Goal: Task Accomplishment & Management: Manage account settings

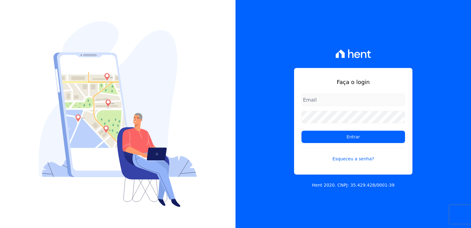
click at [350, 101] on input "email" at bounding box center [354, 99] width 104 height 12
type input "[PERSON_NAME][EMAIL_ADDRESS][PERSON_NAME][DOMAIN_NAME]"
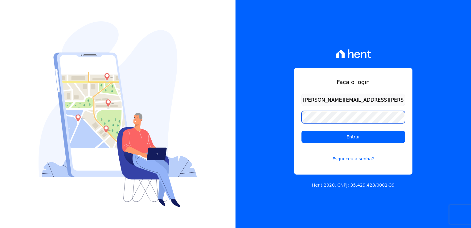
click at [302, 130] on input "Entrar" at bounding box center [354, 136] width 104 height 12
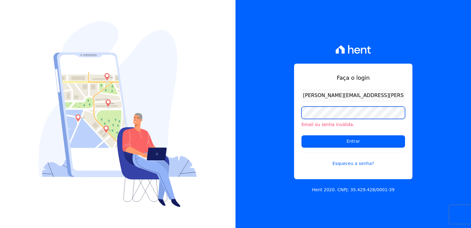
click at [302, 135] on input "Entrar" at bounding box center [354, 141] width 104 height 12
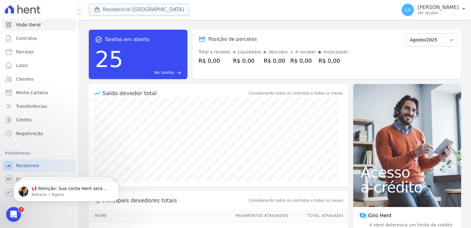
click at [141, 8] on button "Residencial [GEOGRAPHIC_DATA]" at bounding box center [139, 10] width 101 height 12
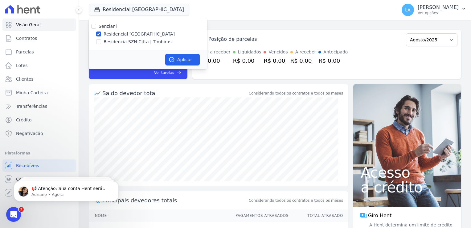
click at [136, 36] on label "Residencial [GEOGRAPHIC_DATA]" at bounding box center [139, 34] width 71 height 6
click at [101, 36] on input "Residencial [GEOGRAPHIC_DATA]" at bounding box center [98, 33] width 5 height 5
checkbox input "false"
click at [130, 42] on label "Residencia SZN Citta | Timbiras" at bounding box center [138, 42] width 68 height 6
click at [101, 42] on input "Residencia SZN Citta | Timbiras" at bounding box center [98, 41] width 5 height 5
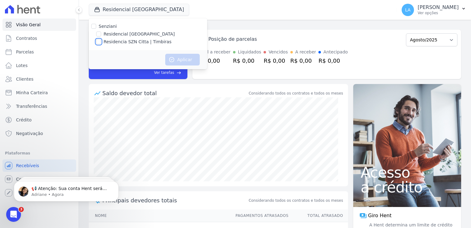
checkbox input "true"
click at [175, 59] on button "Aplicar" at bounding box center [182, 60] width 35 height 12
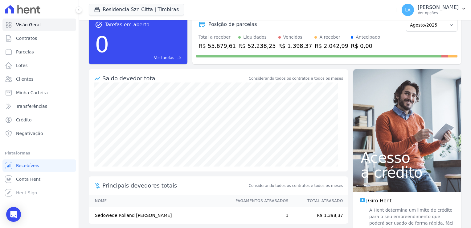
scroll to position [28, 0]
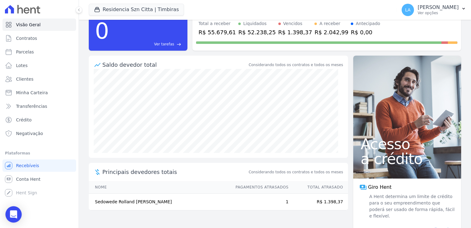
click at [9, 212] on div "Open Intercom Messenger" at bounding box center [14, 214] width 16 height 16
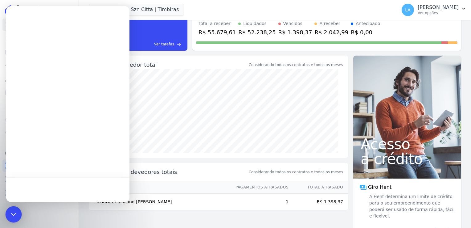
scroll to position [0, 0]
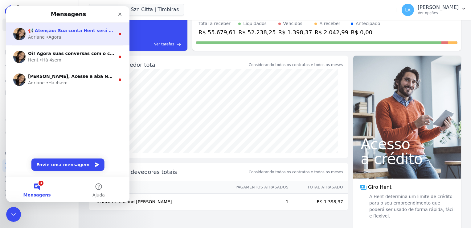
click at [84, 35] on div "Adriane • Agora" at bounding box center [71, 37] width 87 height 6
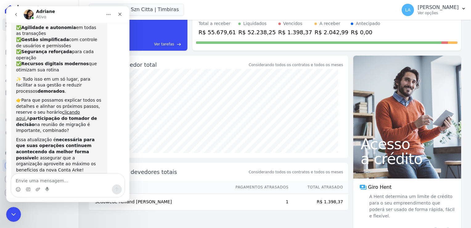
scroll to position [73, 0]
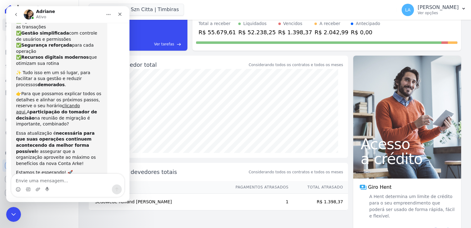
click at [62, 180] on textarea "Envie uma mensagem..." at bounding box center [67, 179] width 113 height 10
click at [14, 15] on icon "go back" at bounding box center [16, 14] width 5 height 5
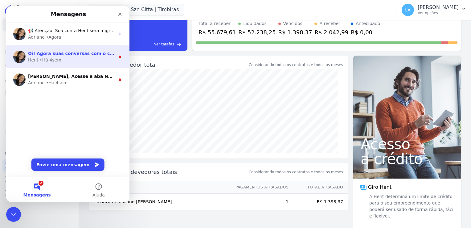
click at [49, 60] on div "• Há 4sem" at bounding box center [51, 60] width 22 height 6
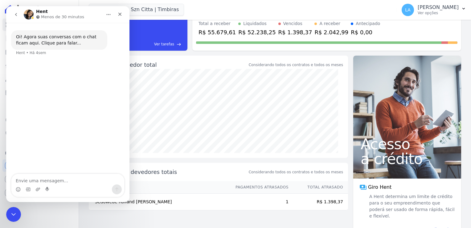
click at [12, 17] on button "go back" at bounding box center [16, 15] width 12 height 12
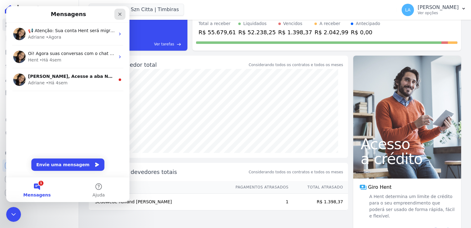
click at [119, 12] on icon "Fechar" at bounding box center [119, 14] width 5 height 5
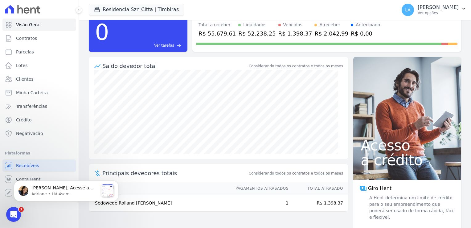
scroll to position [28, 0]
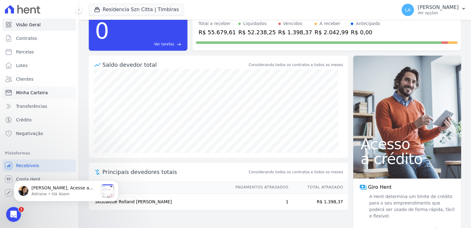
click at [32, 90] on span "Minha Carteira" at bounding box center [32, 92] width 32 height 6
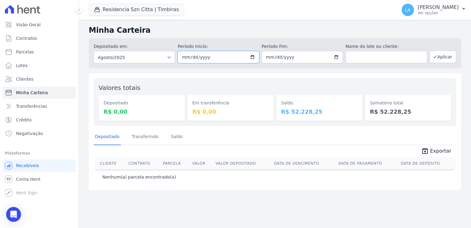
drag, startPoint x: 216, startPoint y: 55, endPoint x: 153, endPoint y: 51, distance: 62.5
click at [154, 51] on div "Depositado em: Todos os meses Junho/2025 Julho/2025 Agosto/2025 Setembro/2025 O…" at bounding box center [275, 53] width 372 height 30
click at [441, 58] on button "Aplicar" at bounding box center [443, 57] width 27 height 12
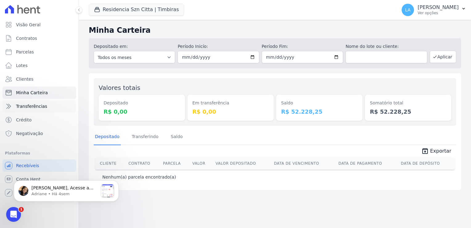
click at [39, 107] on span "Transferências" at bounding box center [31, 106] width 31 height 6
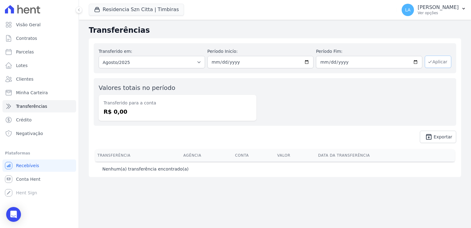
click at [438, 62] on button "Aplicar" at bounding box center [438, 61] width 27 height 12
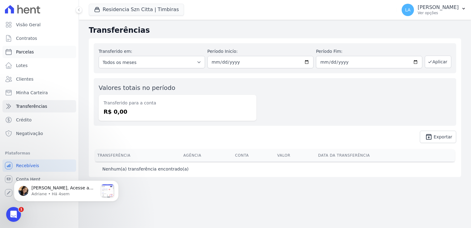
click at [34, 48] on link "Parcelas" at bounding box center [39, 52] width 74 height 12
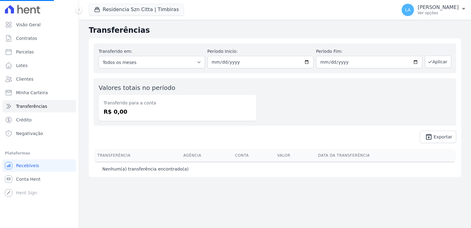
select select
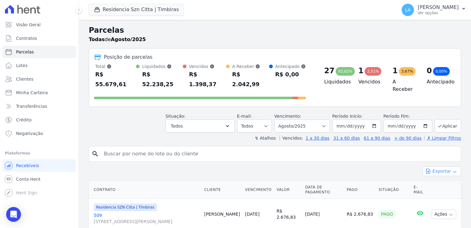
click at [429, 166] on button "Exportar" at bounding box center [441, 171] width 39 height 10
click at [444, 183] on span "Exportar PDF" at bounding box center [441, 186] width 32 height 6
click at [365, 73] on div "2,51%" at bounding box center [373, 71] width 17 height 9
drag, startPoint x: 369, startPoint y: 69, endPoint x: 368, endPoint y: 81, distance: 11.5
click at [369, 70] on div "2,51%" at bounding box center [373, 71] width 17 height 9
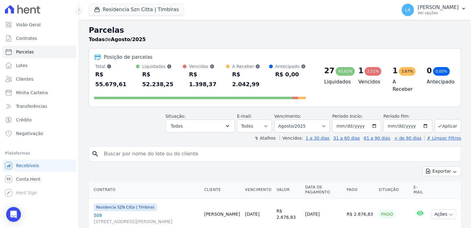
click at [368, 81] on h4 "Vencidos" at bounding box center [371, 81] width 24 height 7
click at [367, 81] on h4 "Vencidos" at bounding box center [371, 81] width 24 height 7
click at [340, 84] on h4 "Liquidados" at bounding box center [336, 81] width 24 height 7
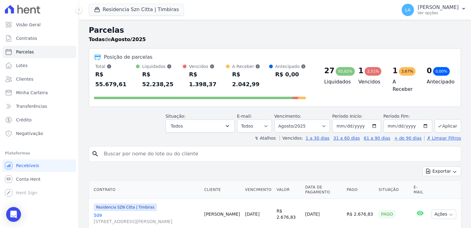
click at [340, 84] on h4 "Liquidados" at bounding box center [336, 81] width 24 height 7
click at [360, 85] on h4 "Vencidos" at bounding box center [371, 81] width 24 height 7
click at [360, 84] on h4 "Vencidos" at bounding box center [371, 81] width 24 height 7
click at [361, 84] on h4 "Vencidos" at bounding box center [371, 81] width 24 height 7
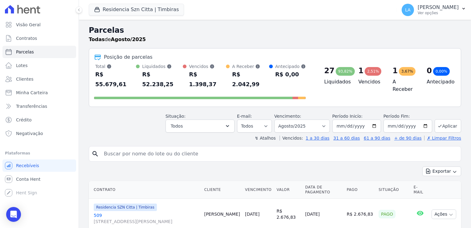
drag, startPoint x: 361, startPoint y: 84, endPoint x: 364, endPoint y: 83, distance: 3.8
click at [364, 83] on h4 "Vencidos" at bounding box center [371, 81] width 24 height 7
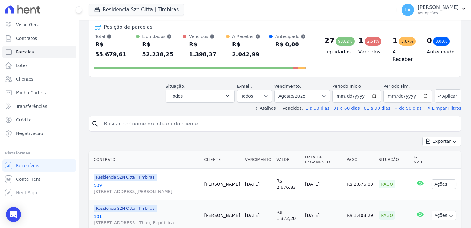
scroll to position [31, 0]
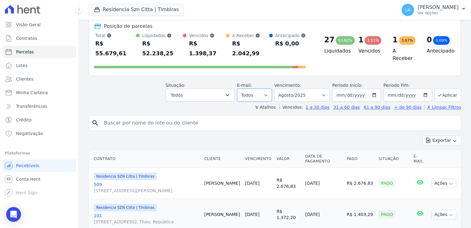
click at [265, 89] on select "Todos Lido Não-lido" at bounding box center [254, 94] width 35 height 13
drag, startPoint x: 265, startPoint y: 89, endPoint x: 276, endPoint y: 87, distance: 10.7
click at [266, 89] on select "Todos Lido Não-lido" at bounding box center [254, 94] width 35 height 13
click at [294, 88] on select "Filtrar por período ──────── Todos os meses Junho/2025 Julho/2025 Agosto/2025 S…" at bounding box center [301, 94] width 55 height 13
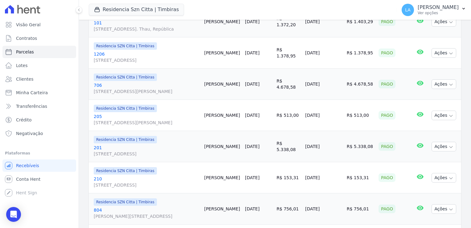
scroll to position [308, 0]
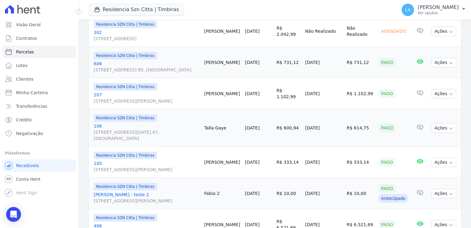
click at [242, 153] on td "[PERSON_NAME]" at bounding box center [222, 161] width 41 height 31
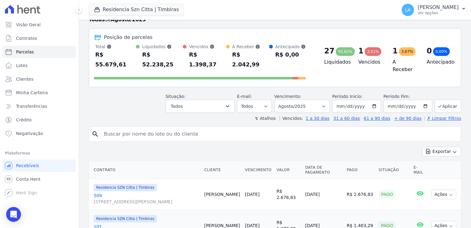
scroll to position [0, 0]
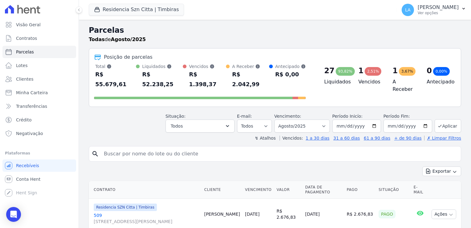
click at [250, 75] on div "R$ 2.042,99" at bounding box center [250, 79] width 37 height 20
drag, startPoint x: 250, startPoint y: 75, endPoint x: 212, endPoint y: 76, distance: 37.7
click at [219, 80] on div "Total Soma das parcelas pagas, vencidas, em aberto e agendadas. Não considera p…" at bounding box center [200, 82] width 212 height 38
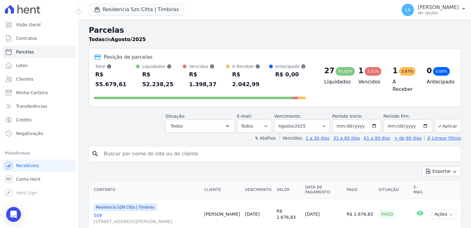
click at [210, 76] on div "R$ 1.398,37" at bounding box center [207, 79] width 37 height 20
drag, startPoint x: 210, startPoint y: 76, endPoint x: 174, endPoint y: 72, distance: 36.5
click at [174, 72] on div "Total Soma das parcelas pagas, vencidas, em aberto e agendadas. Não considera p…" at bounding box center [200, 76] width 212 height 26
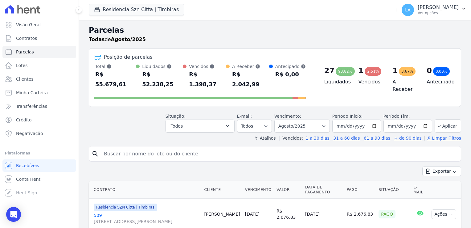
click at [167, 74] on div "R$ 52.238,25" at bounding box center [162, 79] width 41 height 20
drag, startPoint x: 167, startPoint y: 74, endPoint x: 103, endPoint y: 76, distance: 63.5
click at [103, 76] on div "R$ 55.679,61" at bounding box center [115, 79] width 41 height 20
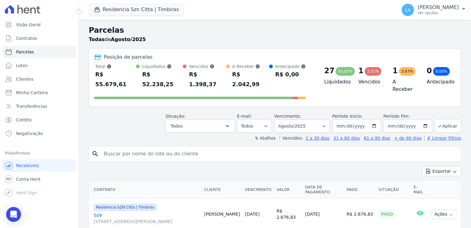
click at [150, 72] on div "R$ 52.238,25" at bounding box center [162, 79] width 41 height 20
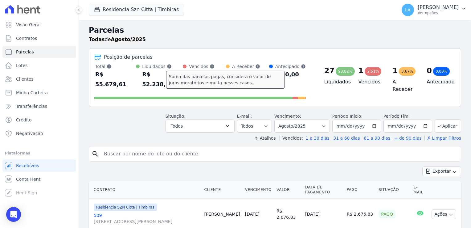
click at [167, 68] on icon at bounding box center [169, 66] width 5 height 5
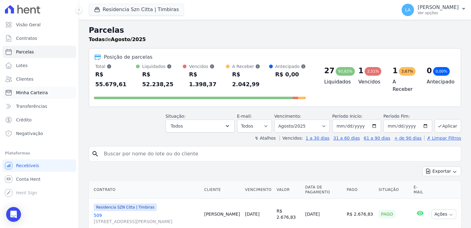
click at [39, 92] on span "Minha Carteira" at bounding box center [32, 92] width 32 height 6
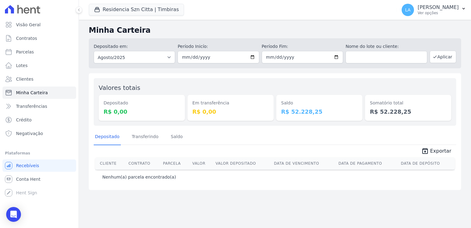
drag, startPoint x: 320, startPoint y: 109, endPoint x: 289, endPoint y: 114, distance: 32.0
click at [289, 114] on dd "R$ 52.228,25" at bounding box center [319, 111] width 76 height 8
click at [449, 53] on button "Aplicar" at bounding box center [443, 57] width 27 height 12
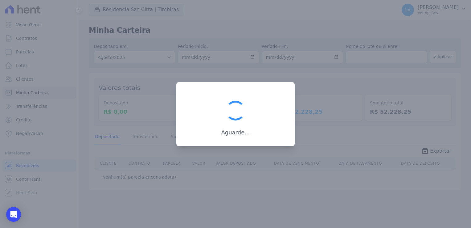
click at [357, 143] on div at bounding box center [235, 114] width 471 height 228
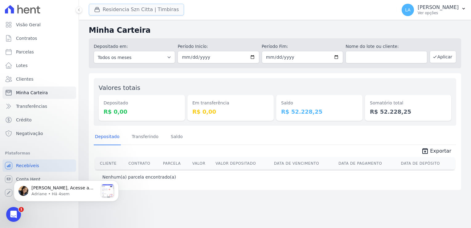
click at [139, 12] on button "Residencia Szn Citta | Timbiras" at bounding box center [136, 10] width 95 height 12
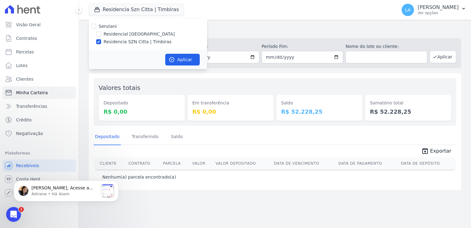
click at [254, 157] on th "Valor Depositado" at bounding box center [242, 163] width 58 height 12
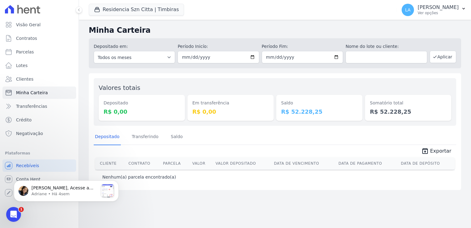
click at [133, 204] on div "Minha Carteira Depositado em: Todos os meses Junho/2025 Julho/2025 Agosto/2025 …" at bounding box center [275, 124] width 392 height 208
click at [13, 218] on icon "Abertura do Messenger da Intercom" at bounding box center [13, 213] width 10 height 10
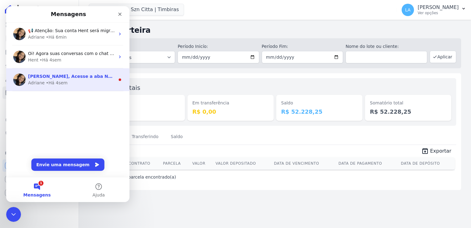
click at [59, 82] on div "• Há 4sem" at bounding box center [57, 83] width 22 height 6
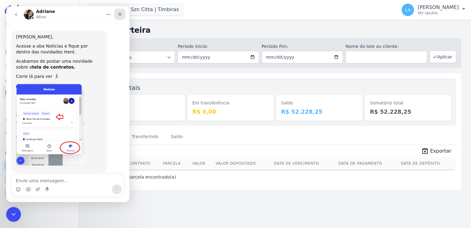
click at [118, 14] on icon "Fechar" at bounding box center [119, 14] width 5 height 5
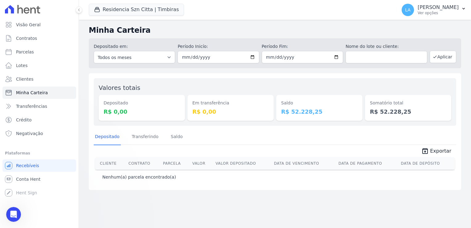
scroll to position [11, 0]
click at [79, 10] on icon at bounding box center [78, 10] width 1 height 2
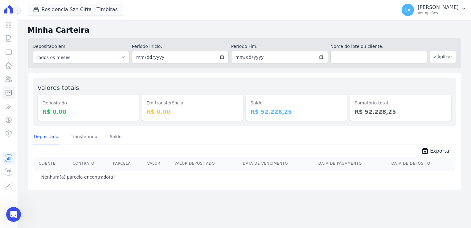
click at [17, 8] on button at bounding box center [17, 9] width 7 height 7
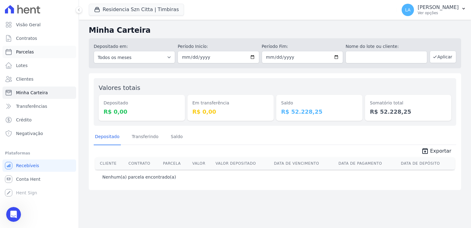
click at [33, 52] on link "Parcelas" at bounding box center [39, 52] width 74 height 12
select select
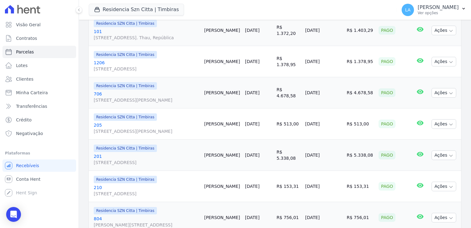
scroll to position [339, 0]
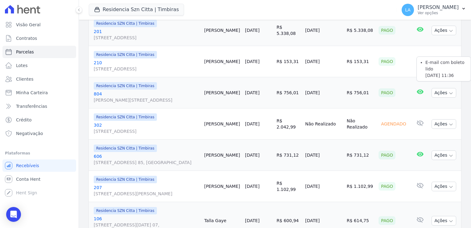
click at [417, 89] on icon at bounding box center [420, 91] width 7 height 5
click at [417, 88] on icon at bounding box center [420, 91] width 7 height 7
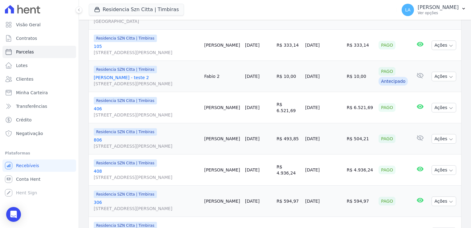
scroll to position [795, 0]
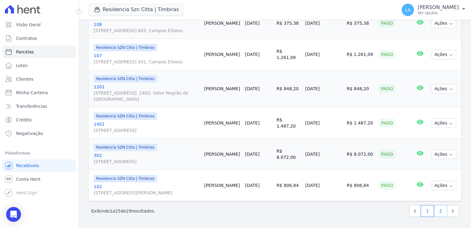
click at [434, 212] on link "2" at bounding box center [440, 211] width 13 height 12
select select
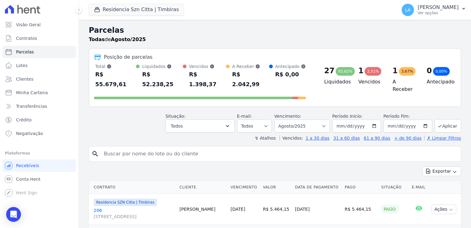
scroll to position [117, 0]
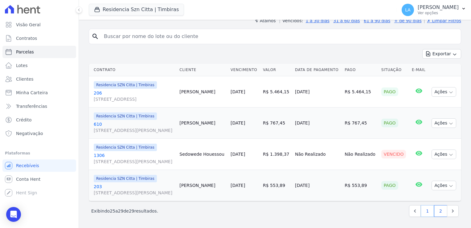
click at [426, 210] on link "1" at bounding box center [427, 211] width 13 height 12
select select
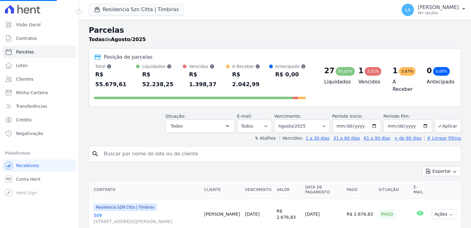
select select
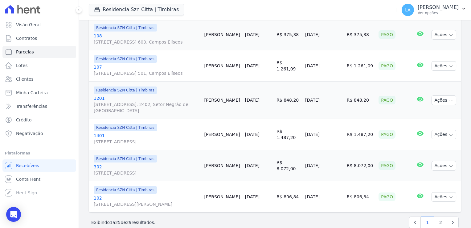
scroll to position [795, 0]
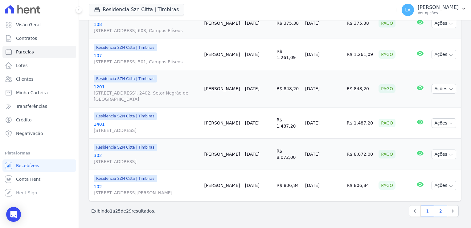
click at [435, 212] on link "2" at bounding box center [440, 211] width 13 height 12
select select
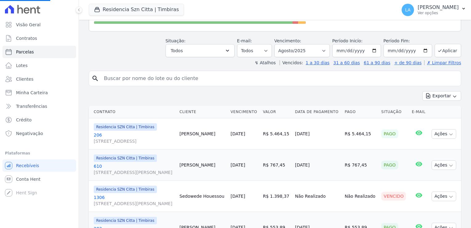
scroll to position [117, 0]
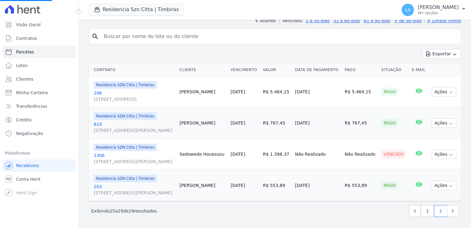
select select
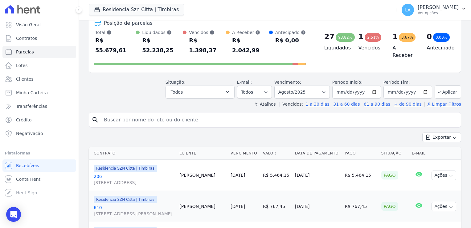
scroll to position [0, 0]
